Goal: Task Accomplishment & Management: Complete application form

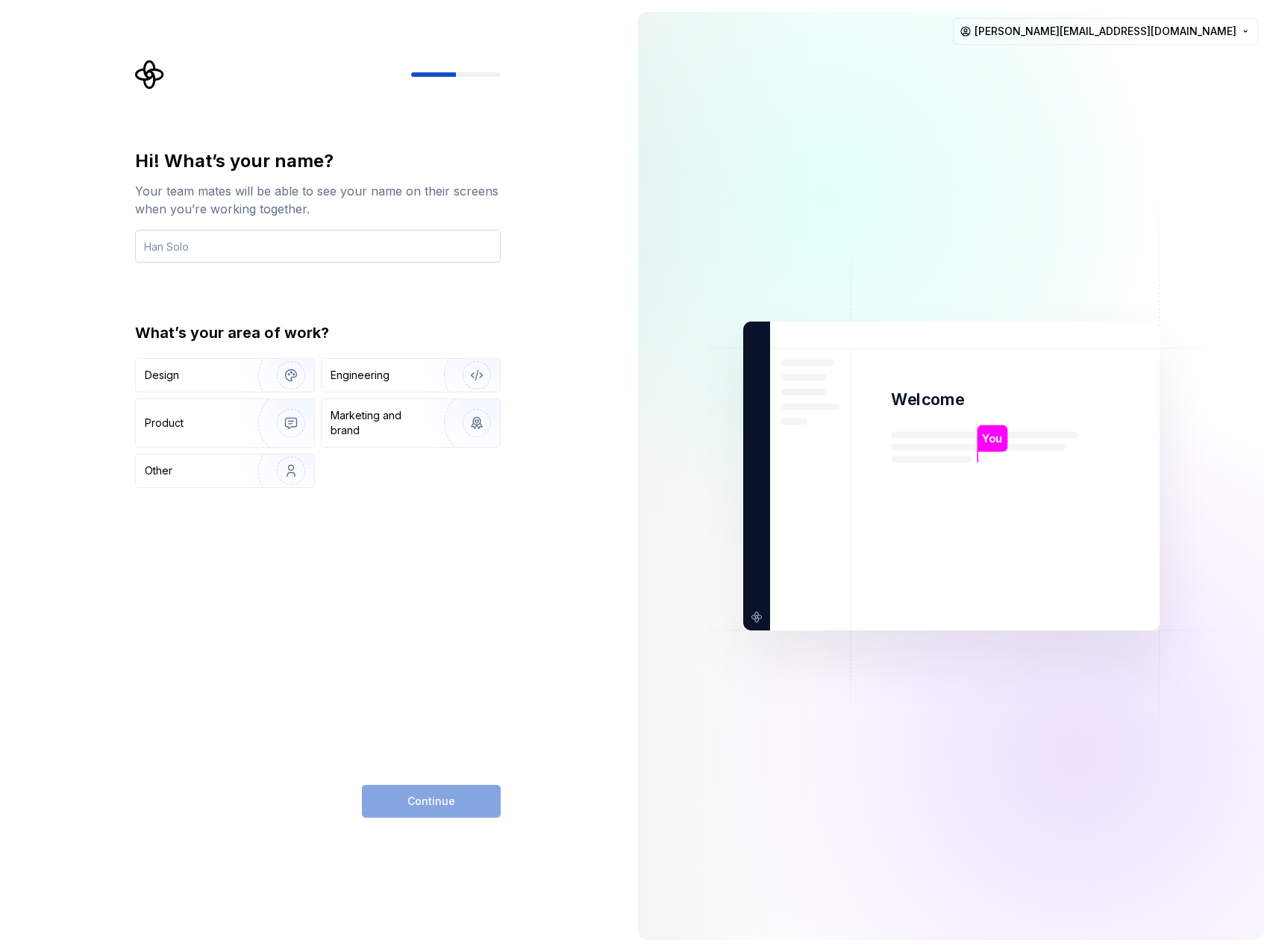
click at [216, 250] on input "text" at bounding box center [317, 246] width 366 height 33
click at [283, 371] on img "button" at bounding box center [281, 375] width 95 height 100
click at [406, 371] on div "Engineering" at bounding box center [390, 375] width 119 height 15
click at [408, 418] on div "Marketing and brand" at bounding box center [381, 423] width 101 height 30
click at [274, 428] on img "button" at bounding box center [281, 423] width 95 height 100
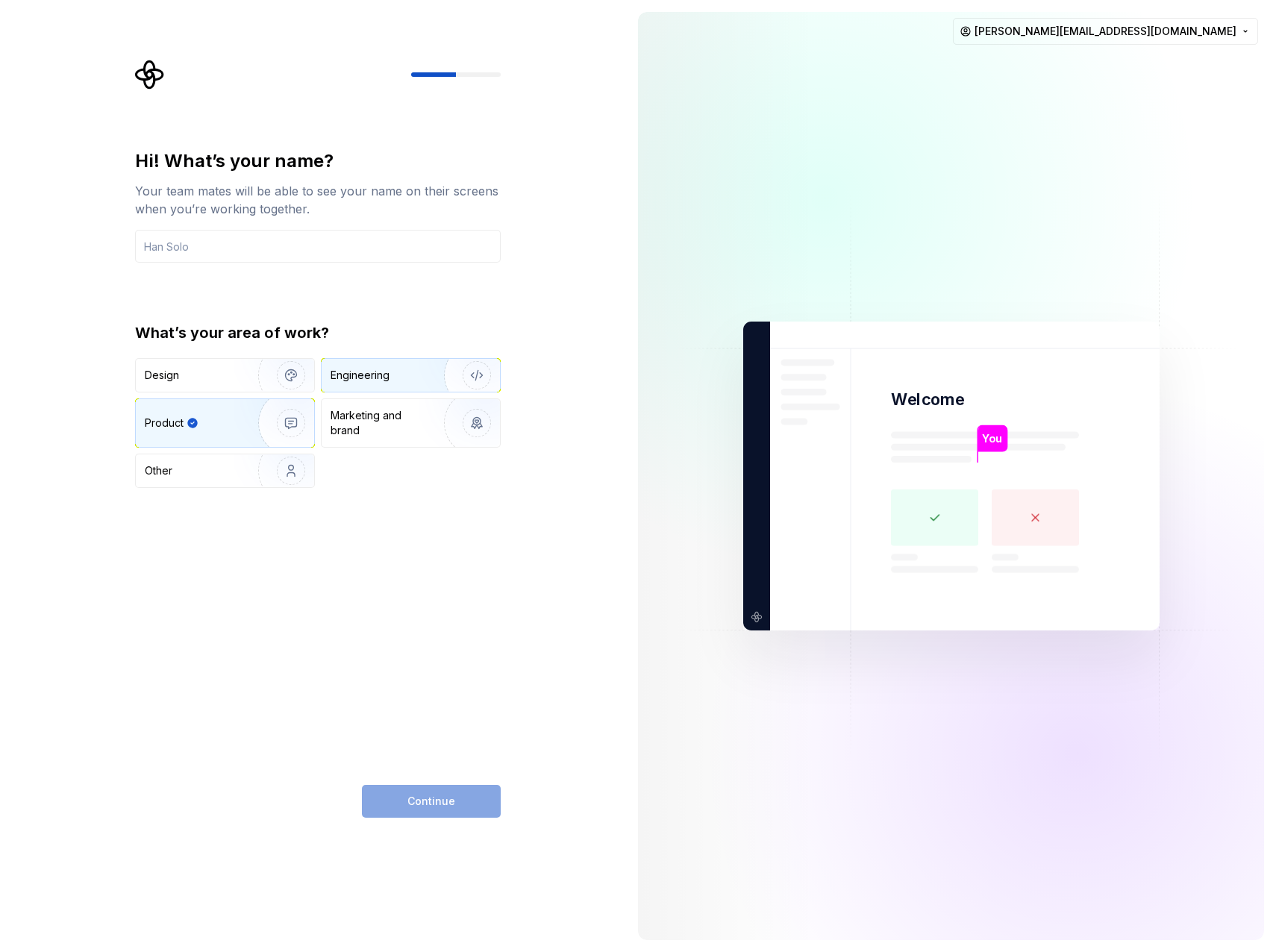
click at [414, 384] on div "Engineering" at bounding box center [410, 375] width 179 height 33
click at [433, 816] on div "Continue" at bounding box center [431, 802] width 139 height 33
click at [235, 257] on input "text" at bounding box center [317, 246] width 366 height 33
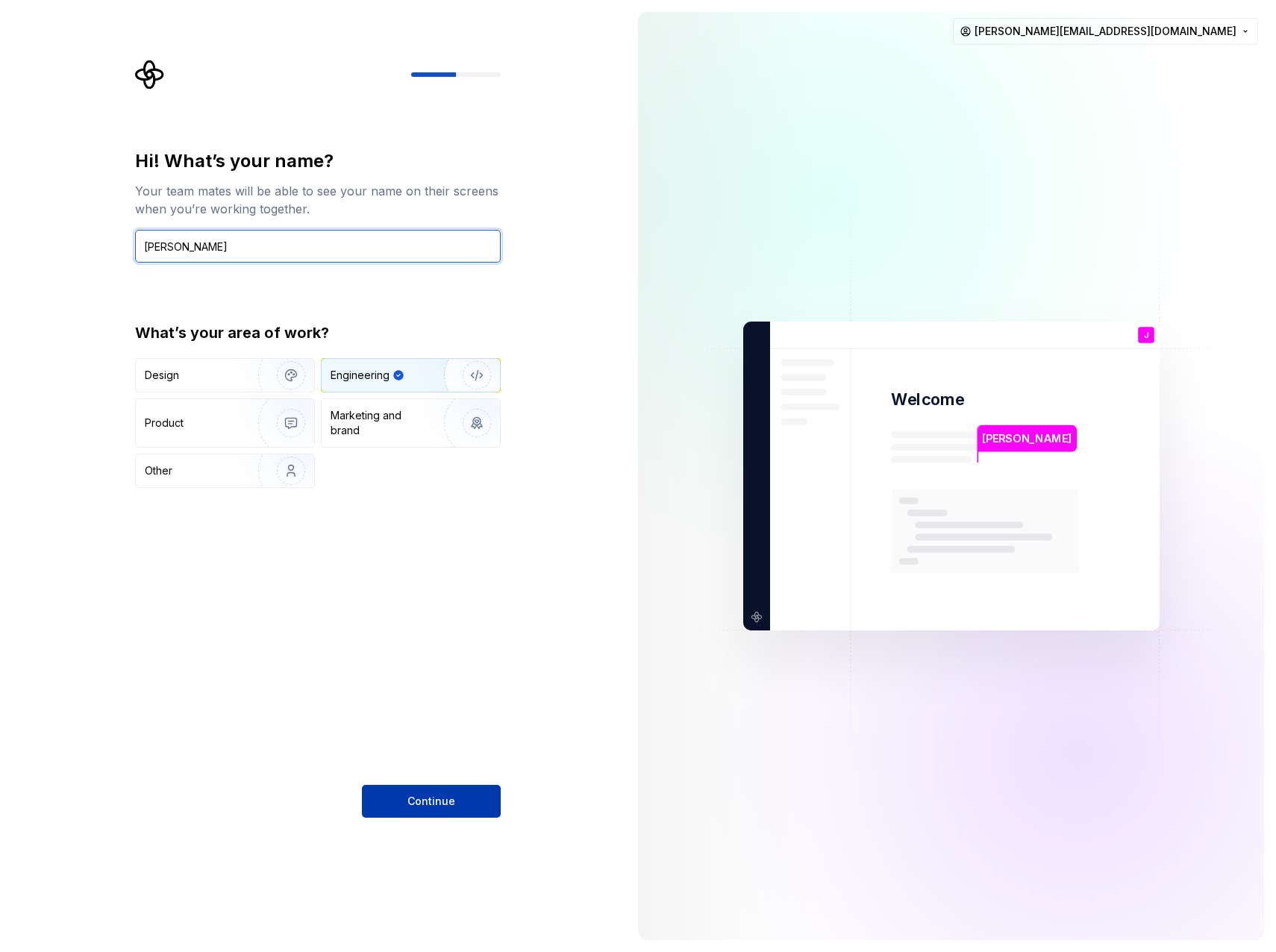
type input "Jean Bacquaert"
click at [459, 811] on button "Continue" at bounding box center [431, 802] width 139 height 33
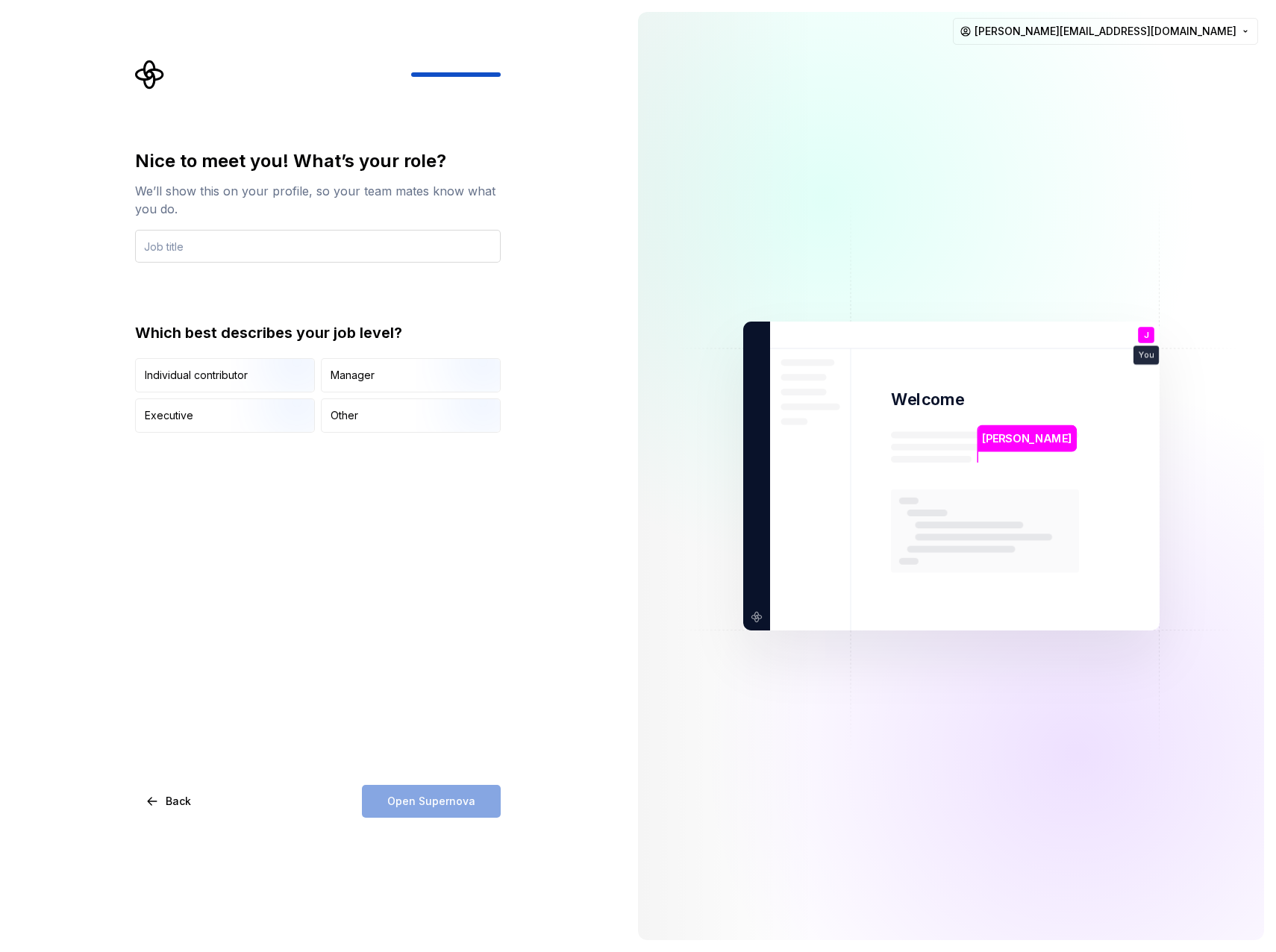
click at [258, 248] on input "text" at bounding box center [317, 246] width 366 height 33
type input "software developer"
click at [269, 617] on div "Nice to meet you! What’s your role? We’ll show this on your profile, so your te…" at bounding box center [317, 483] width 366 height 668
click at [376, 405] on div "Other" at bounding box center [410, 416] width 179 height 33
click at [431, 803] on span "Open Supernova" at bounding box center [431, 801] width 88 height 15
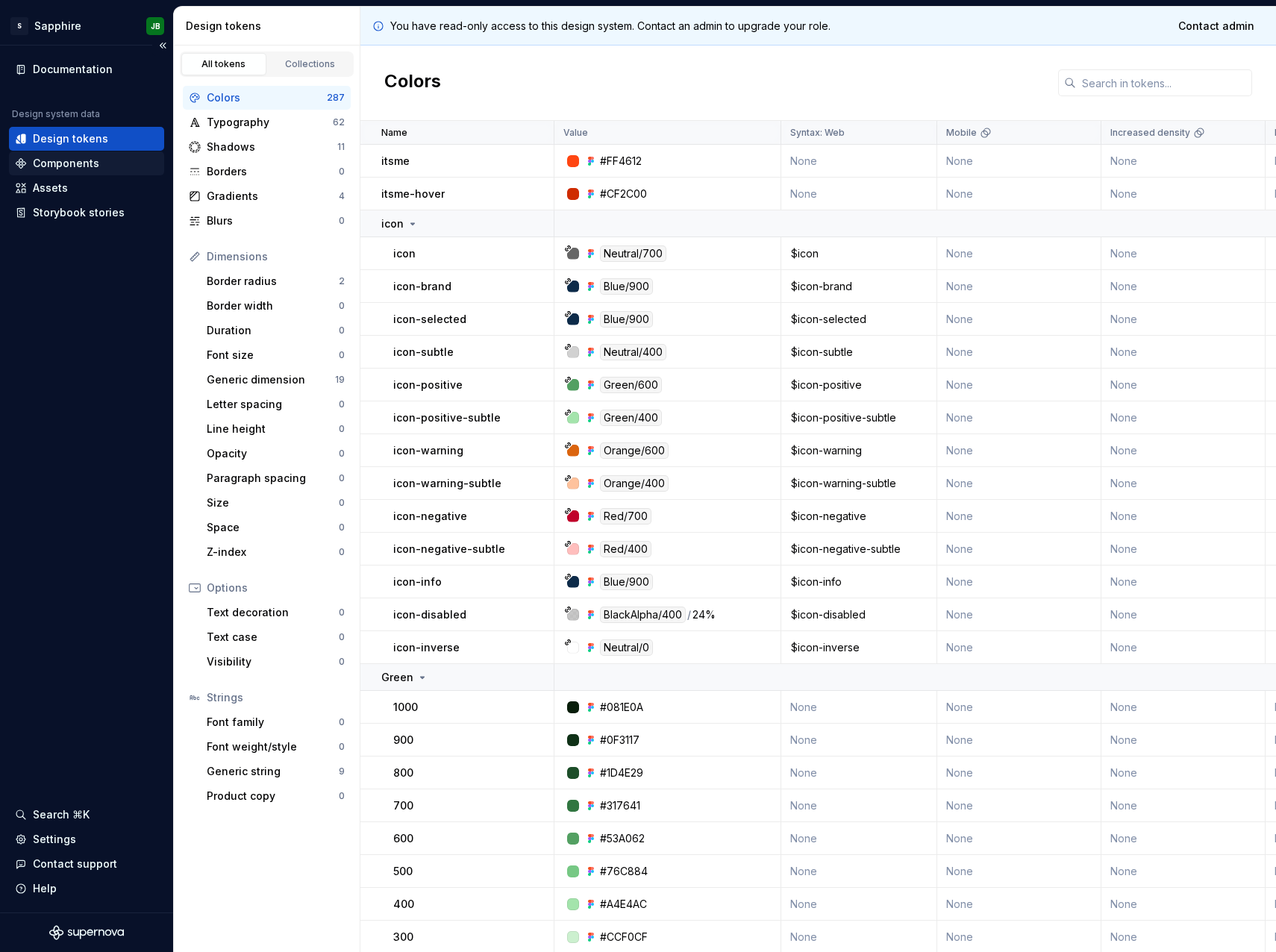
click at [101, 161] on div "Components" at bounding box center [87, 163] width 144 height 15
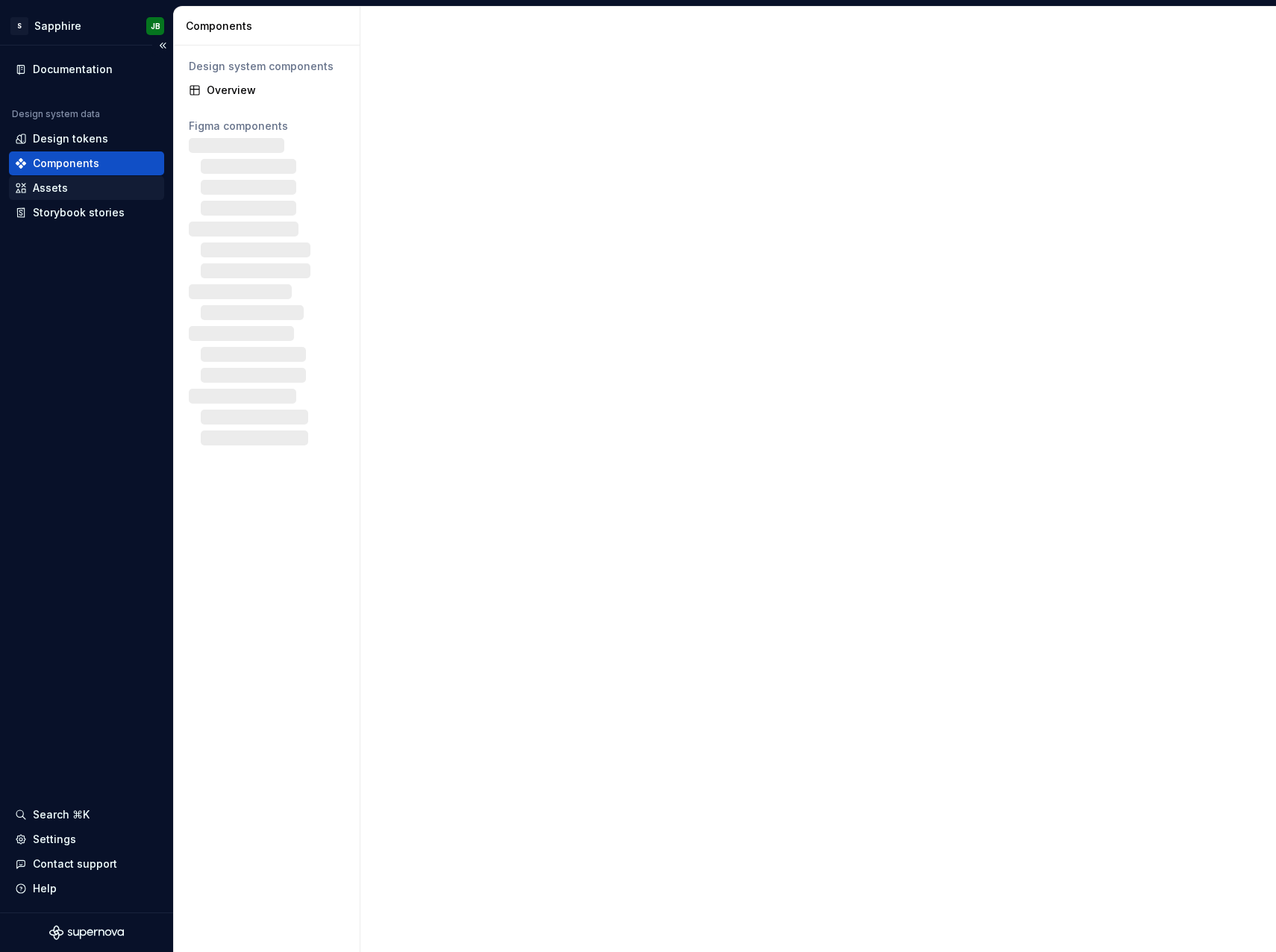
click at [69, 182] on div "Assets" at bounding box center [87, 188] width 144 height 15
click at [76, 204] on div "Storybook stories" at bounding box center [86, 212] width 155 height 24
click at [76, 182] on div "Assets" at bounding box center [87, 188] width 144 height 15
